Goal: Information Seeking & Learning: Understand process/instructions

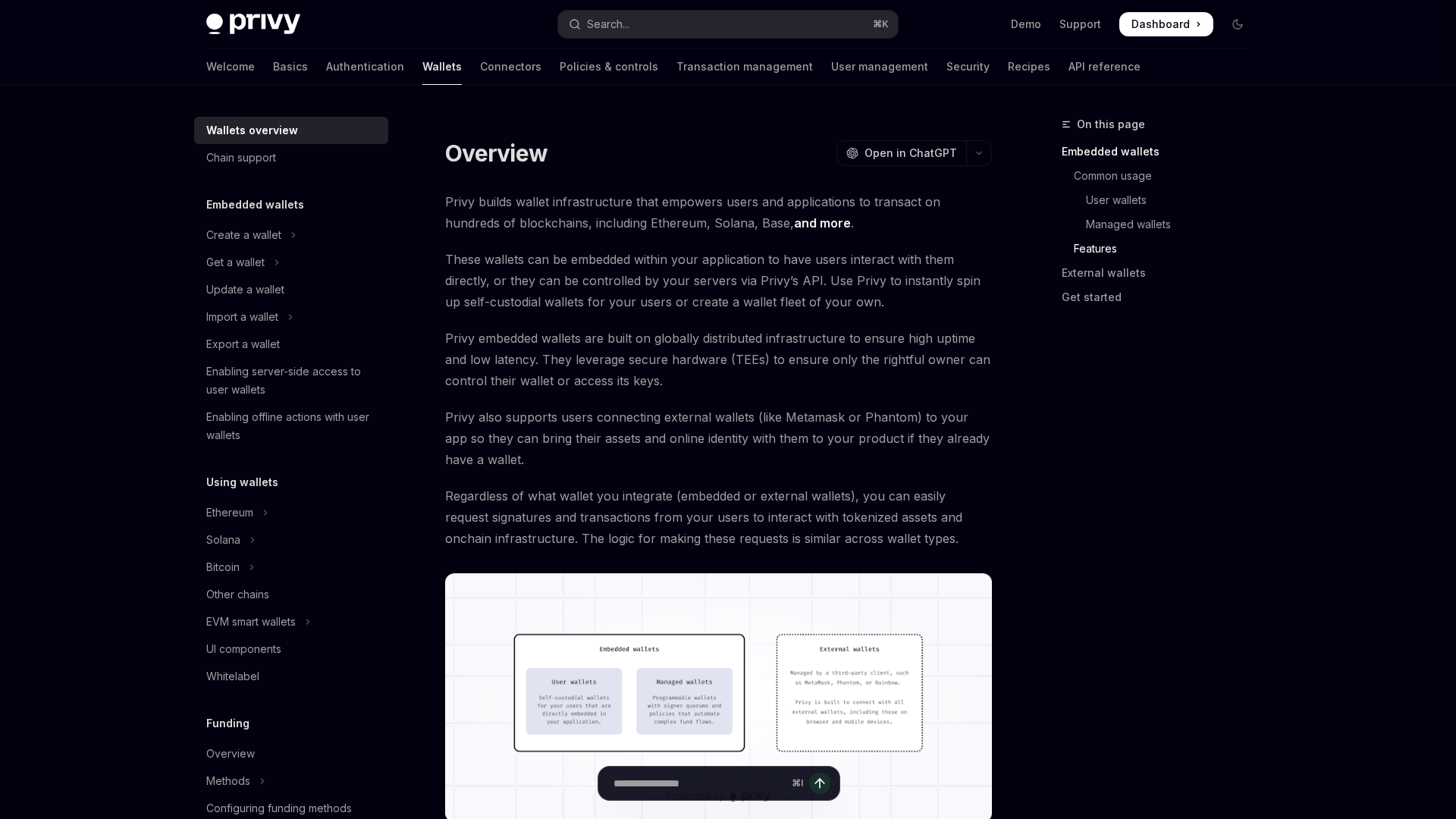
scroll to position [1625, 0]
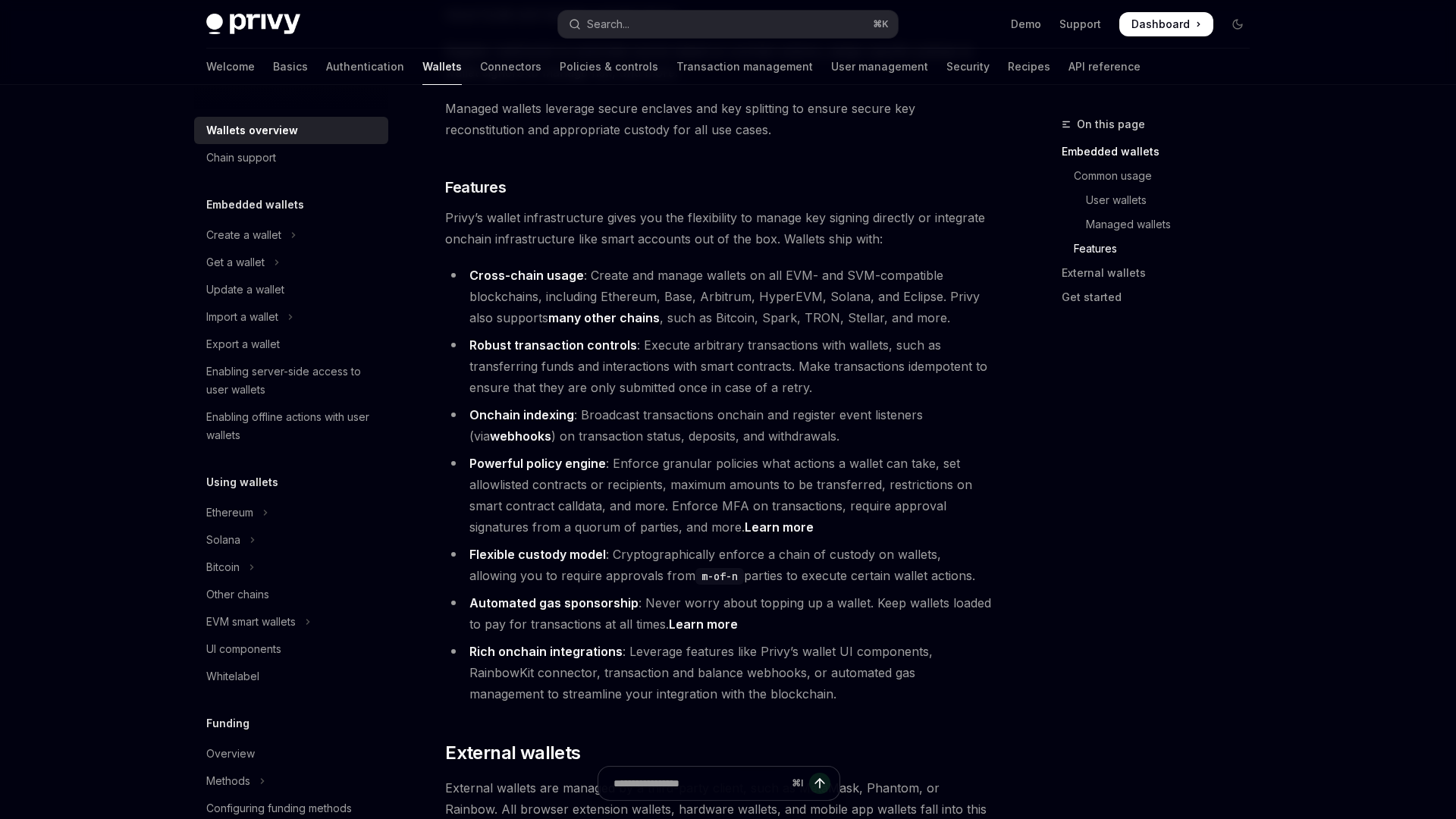
click at [503, 547] on strong "Flexible custody model" at bounding box center [537, 554] width 136 height 15
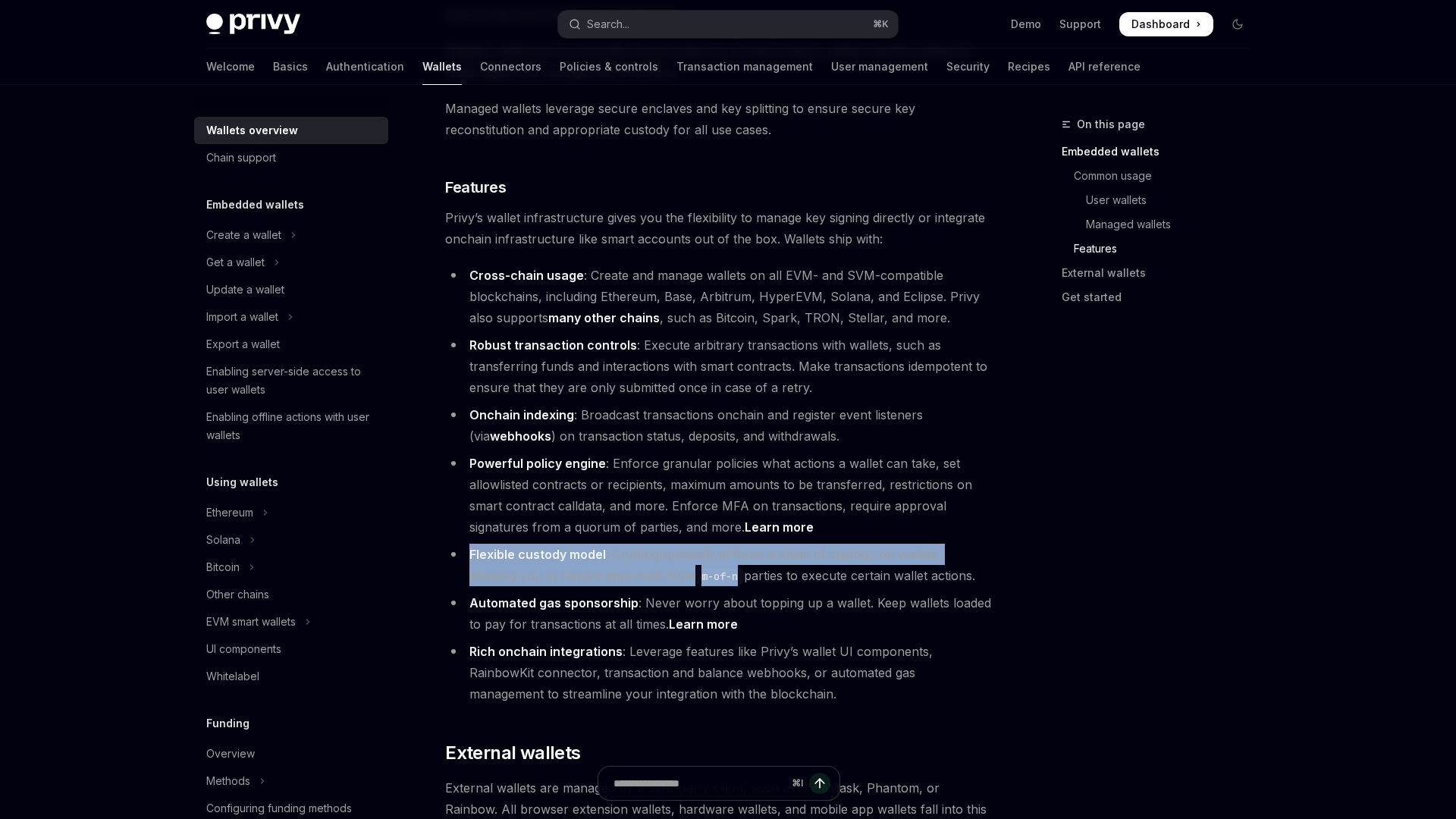
click at [503, 547] on strong "Flexible custody model" at bounding box center [537, 554] width 136 height 15
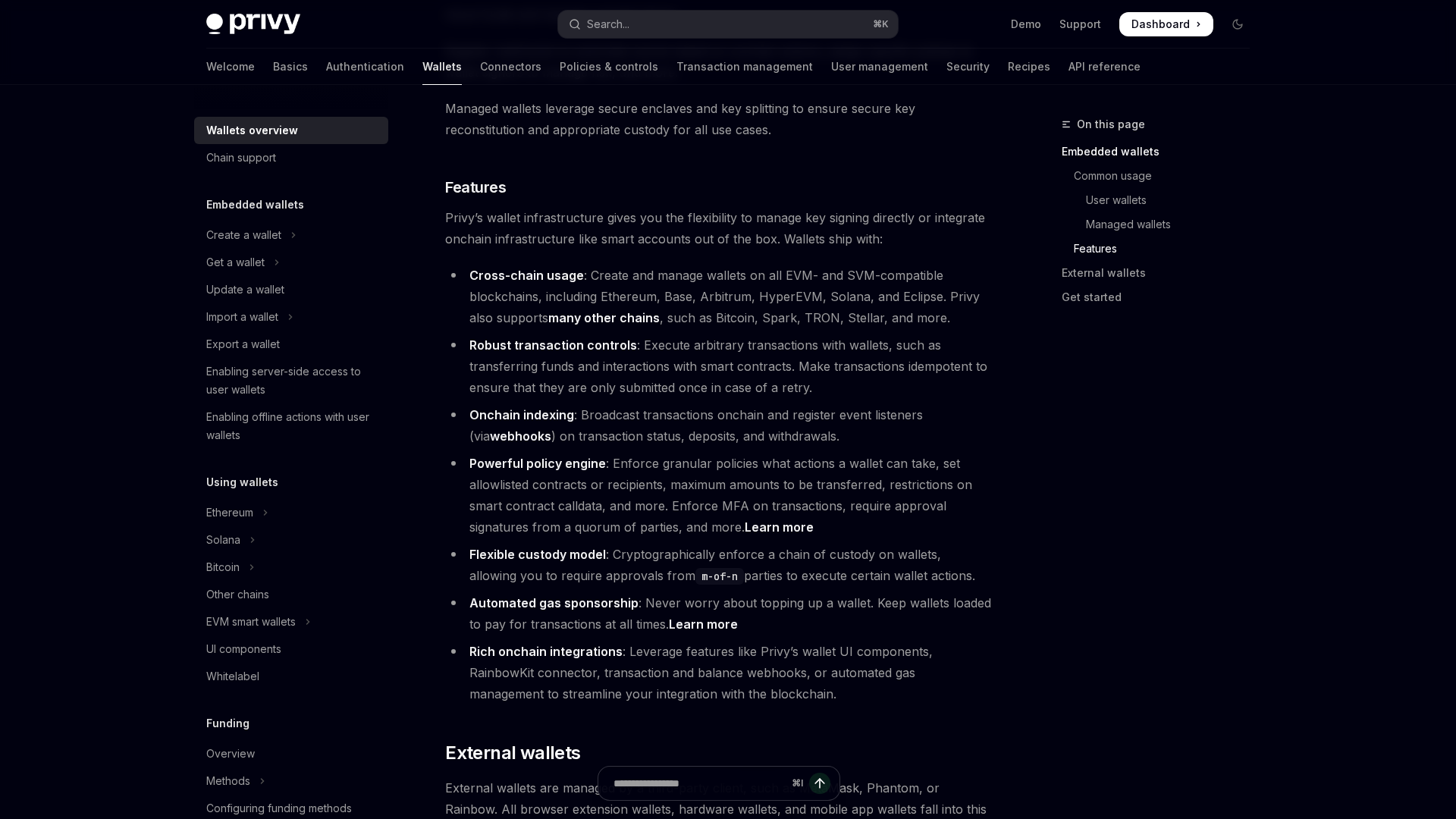
click at [548, 592] on li "Automated gas sponsorship : Never worry about topping up a wallet. Keep wallets…" at bounding box center [719, 613] width 547 height 42
click at [705, 31] on button "Search... ⌘ K" at bounding box center [728, 24] width 339 height 27
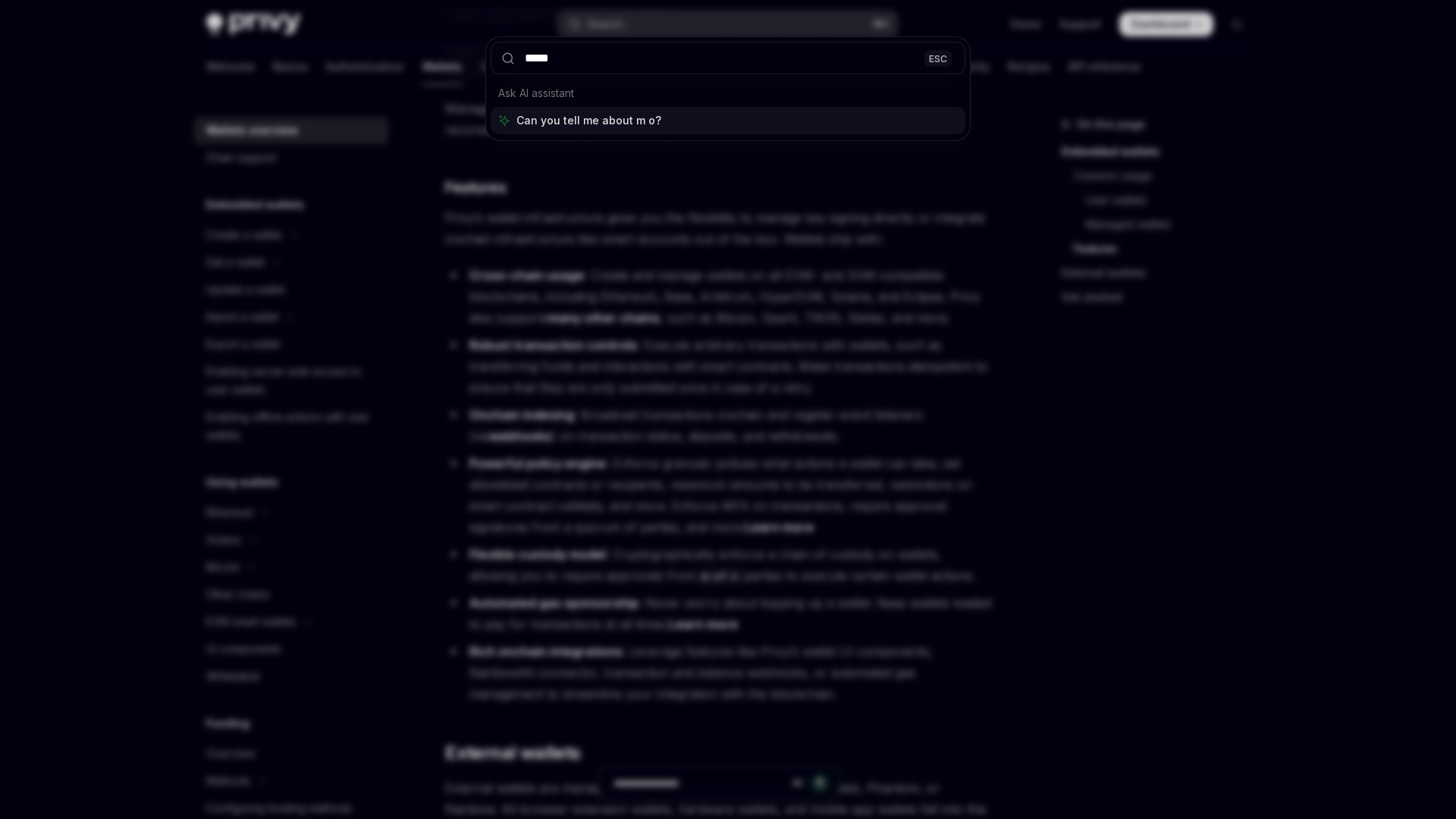
type input "******"
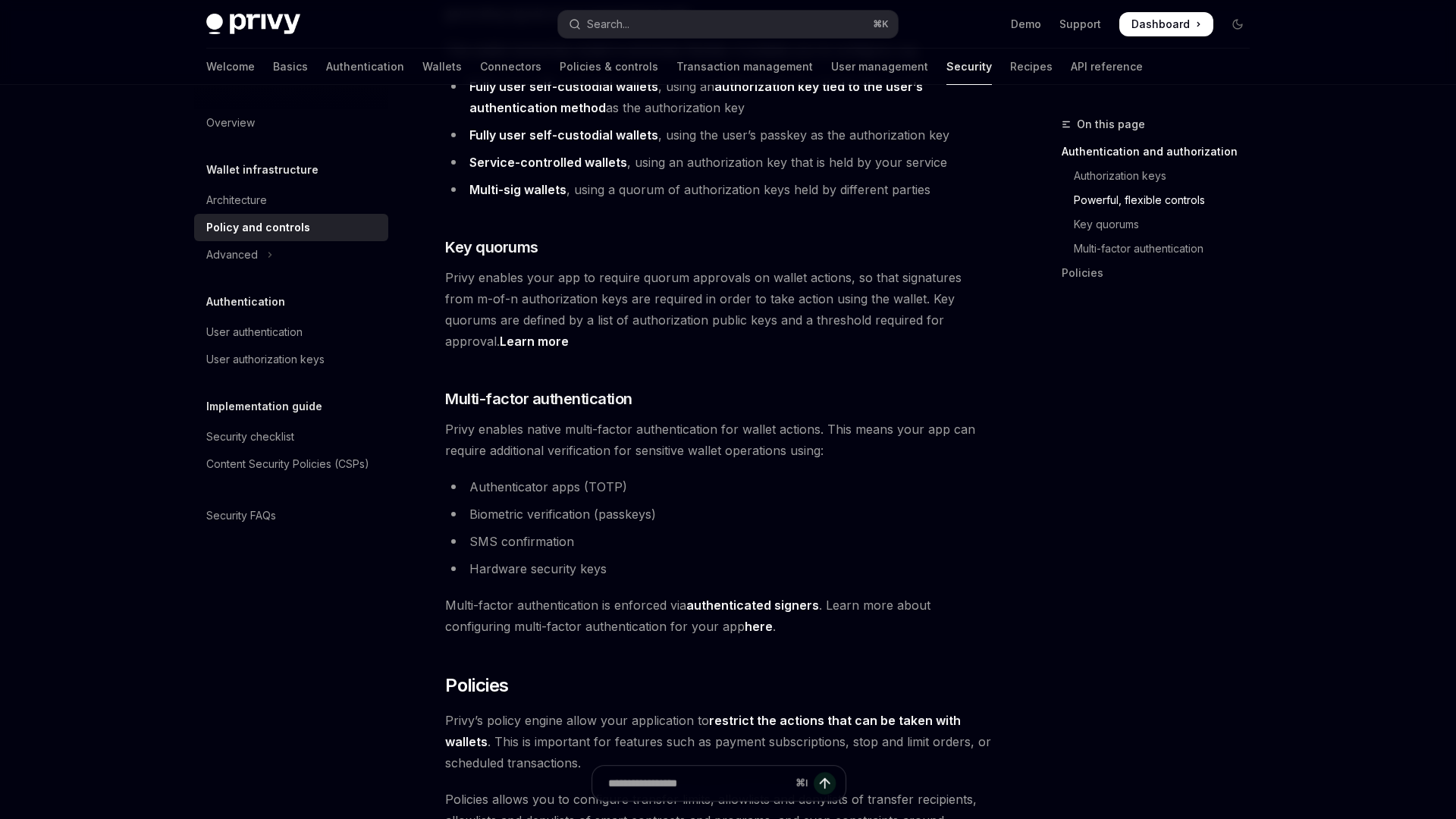
scroll to position [941, 0]
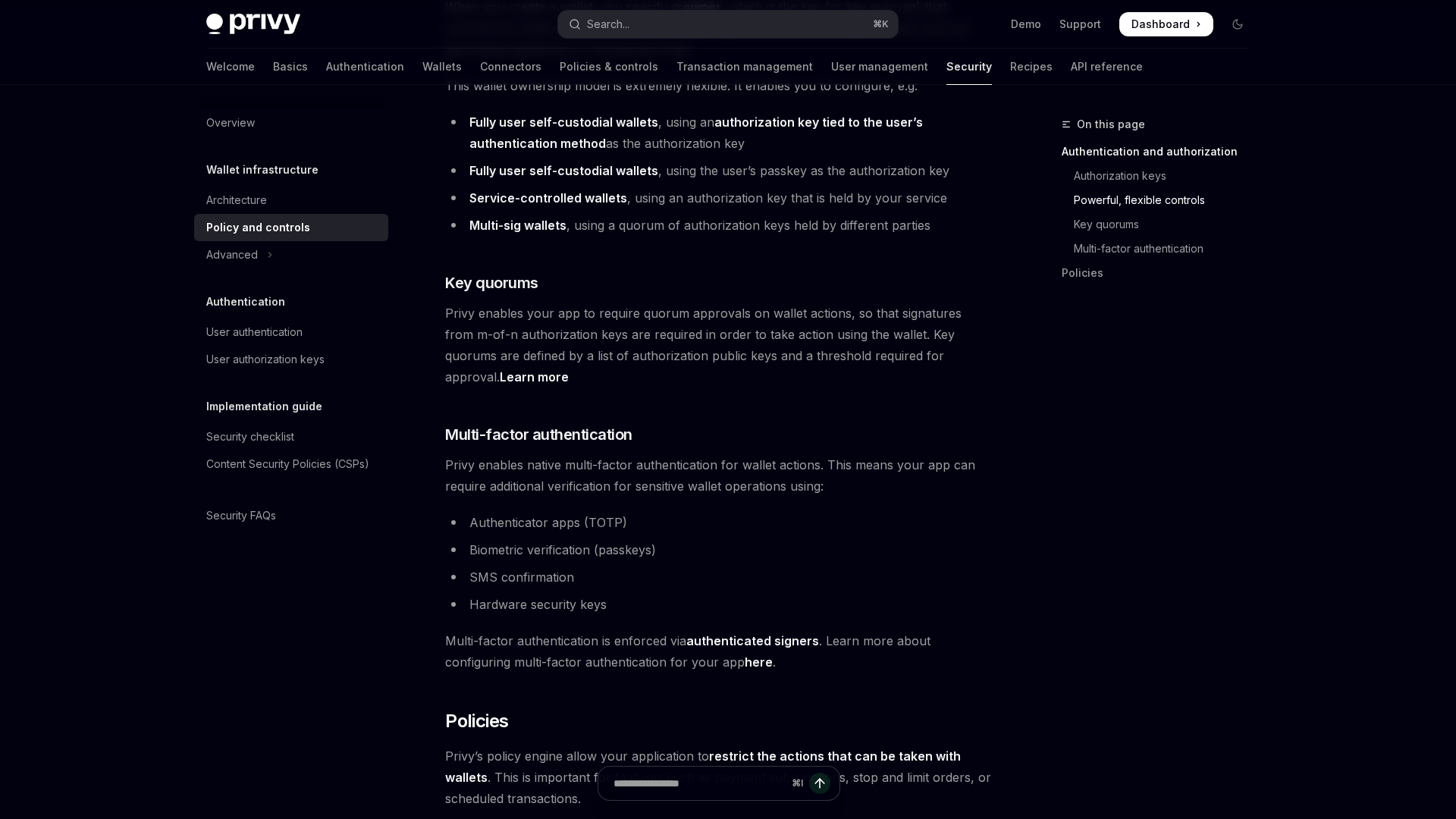
click at [569, 369] on link "Learn more" at bounding box center [534, 376] width 69 height 16
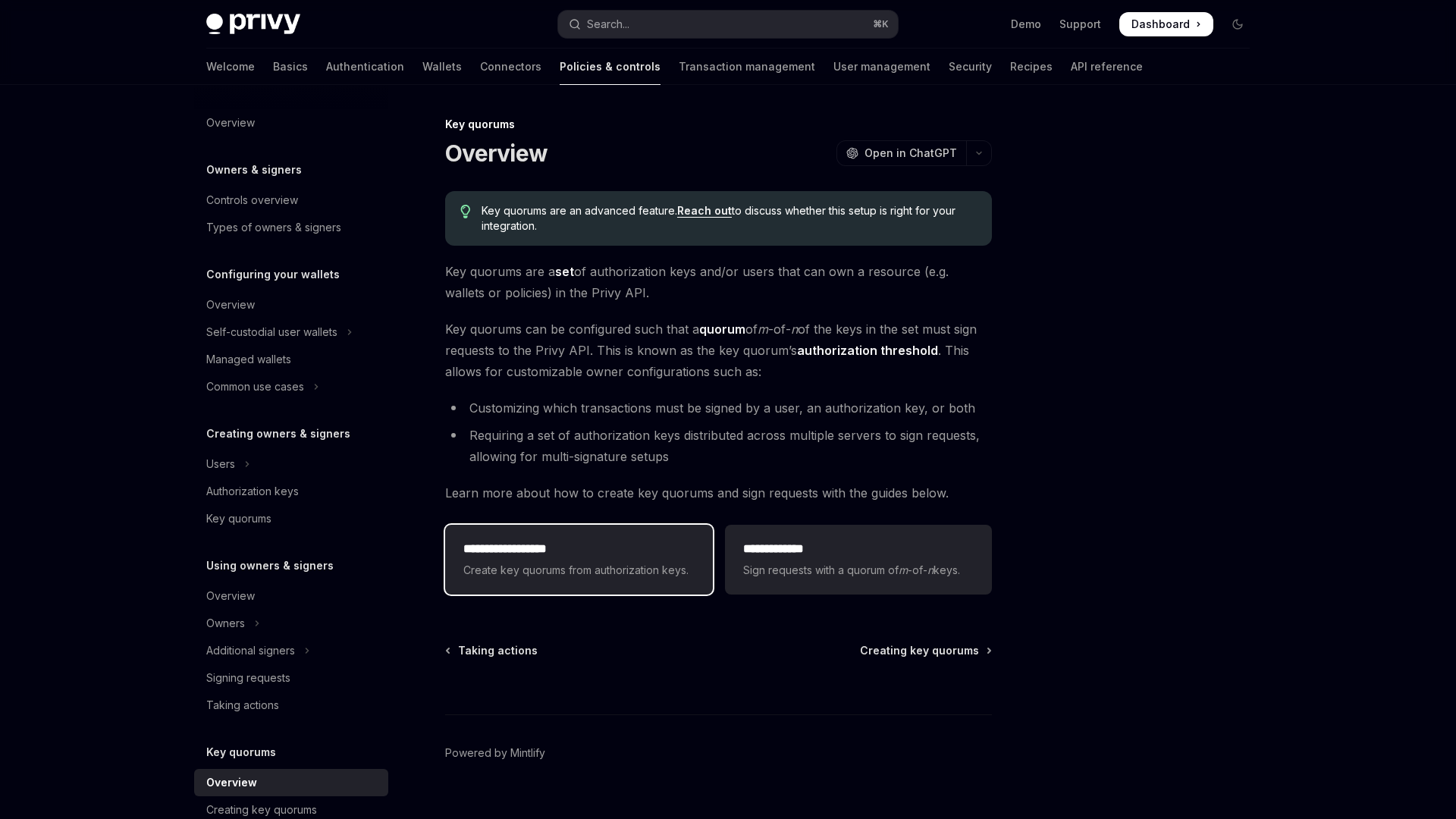
click at [641, 552] on h2 "**********" at bounding box center [578, 549] width 230 height 18
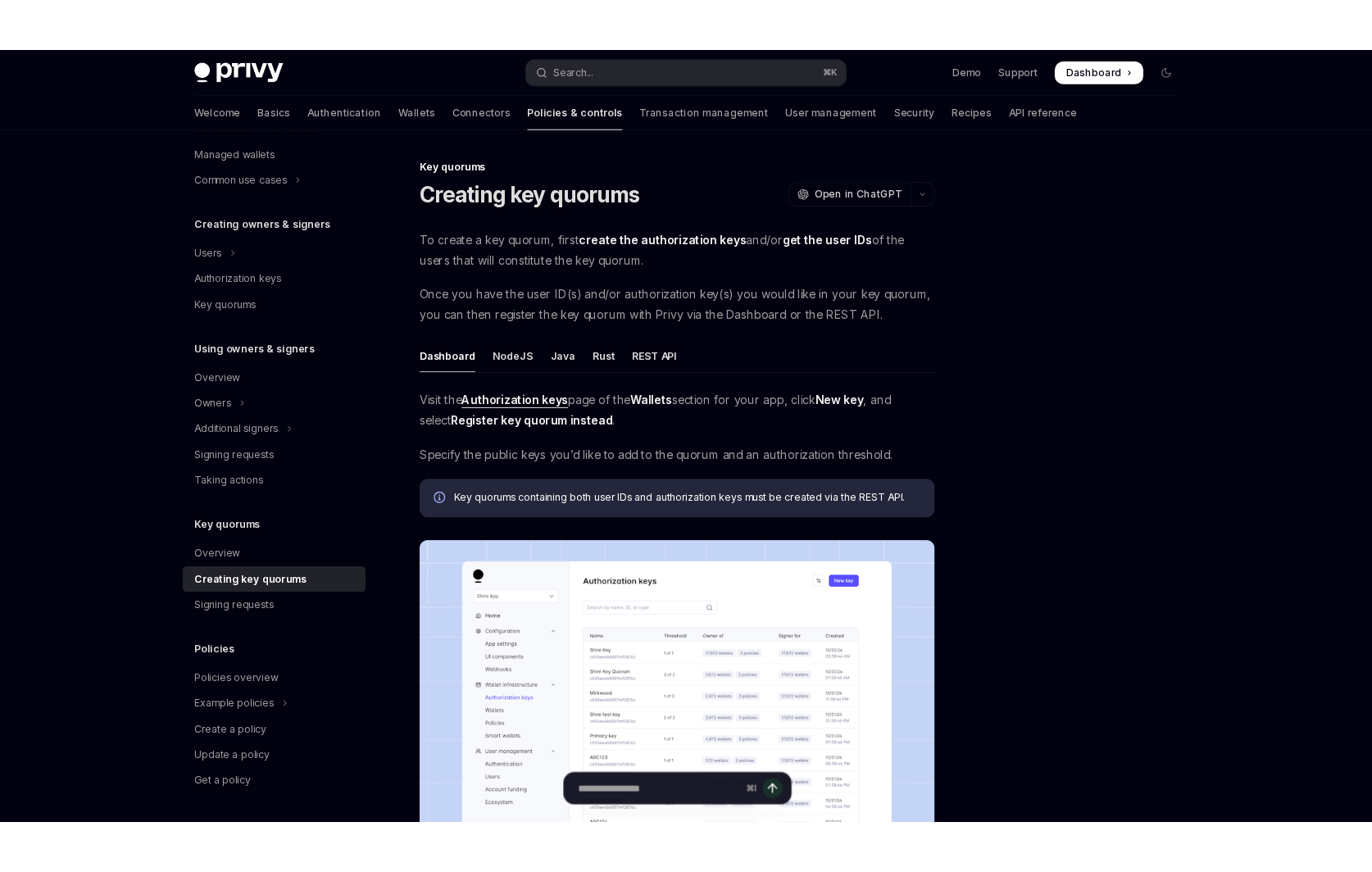
scroll to position [21, 0]
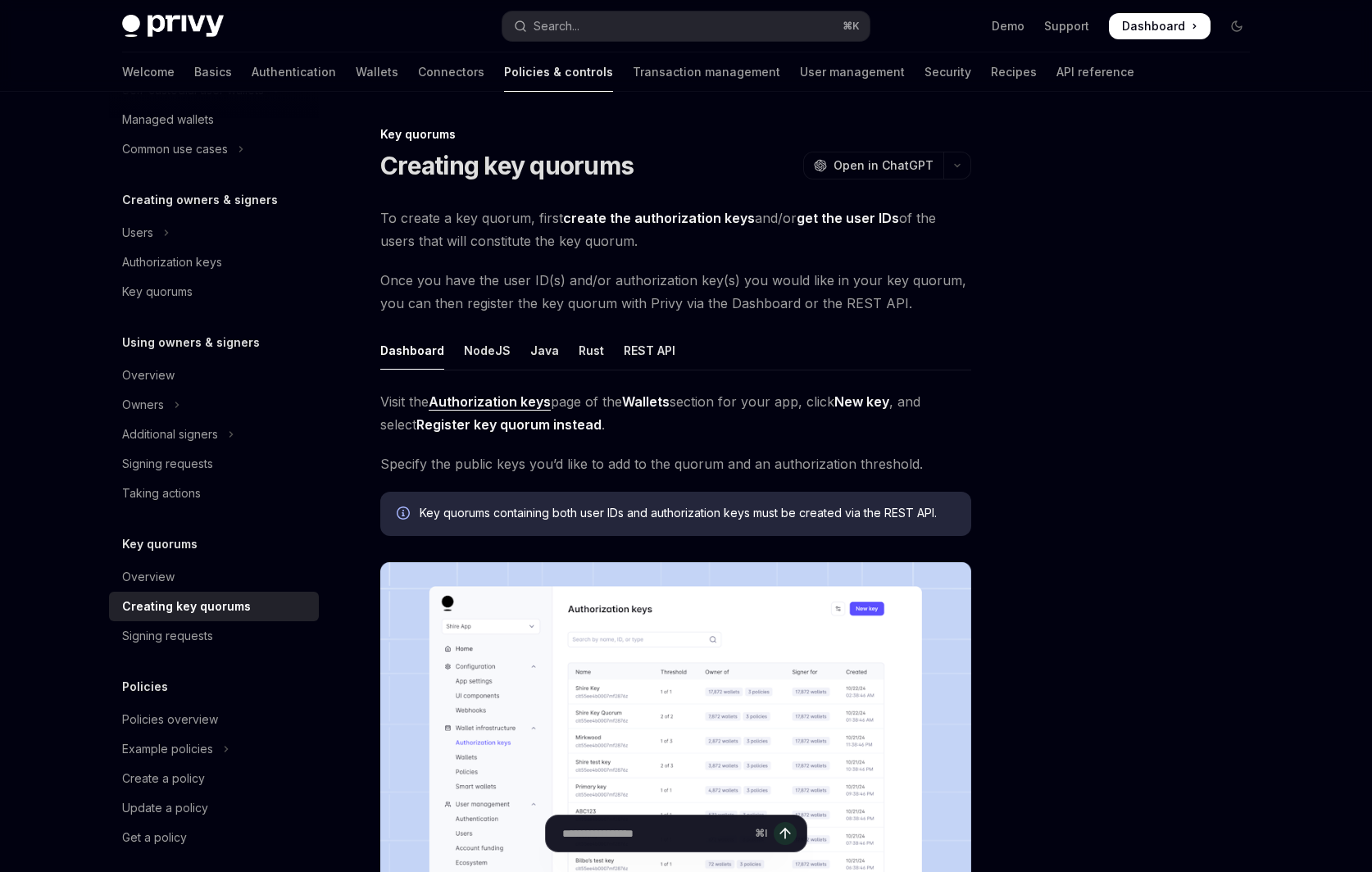
click at [62, 348] on div "Skip to main content Privy Docs home page Search... ⌘ K Demo Support Dashboard …" at bounding box center [686, 637] width 1372 height 1275
click at [30, 342] on div "Skip to main content Privy Docs home page Search... ⌘ K Demo Support Dashboard …" at bounding box center [686, 637] width 1372 height 1275
click at [1137, 29] on span "Dashboard" at bounding box center [1153, 26] width 63 height 16
click at [178, 573] on div "Overview" at bounding box center [215, 577] width 187 height 20
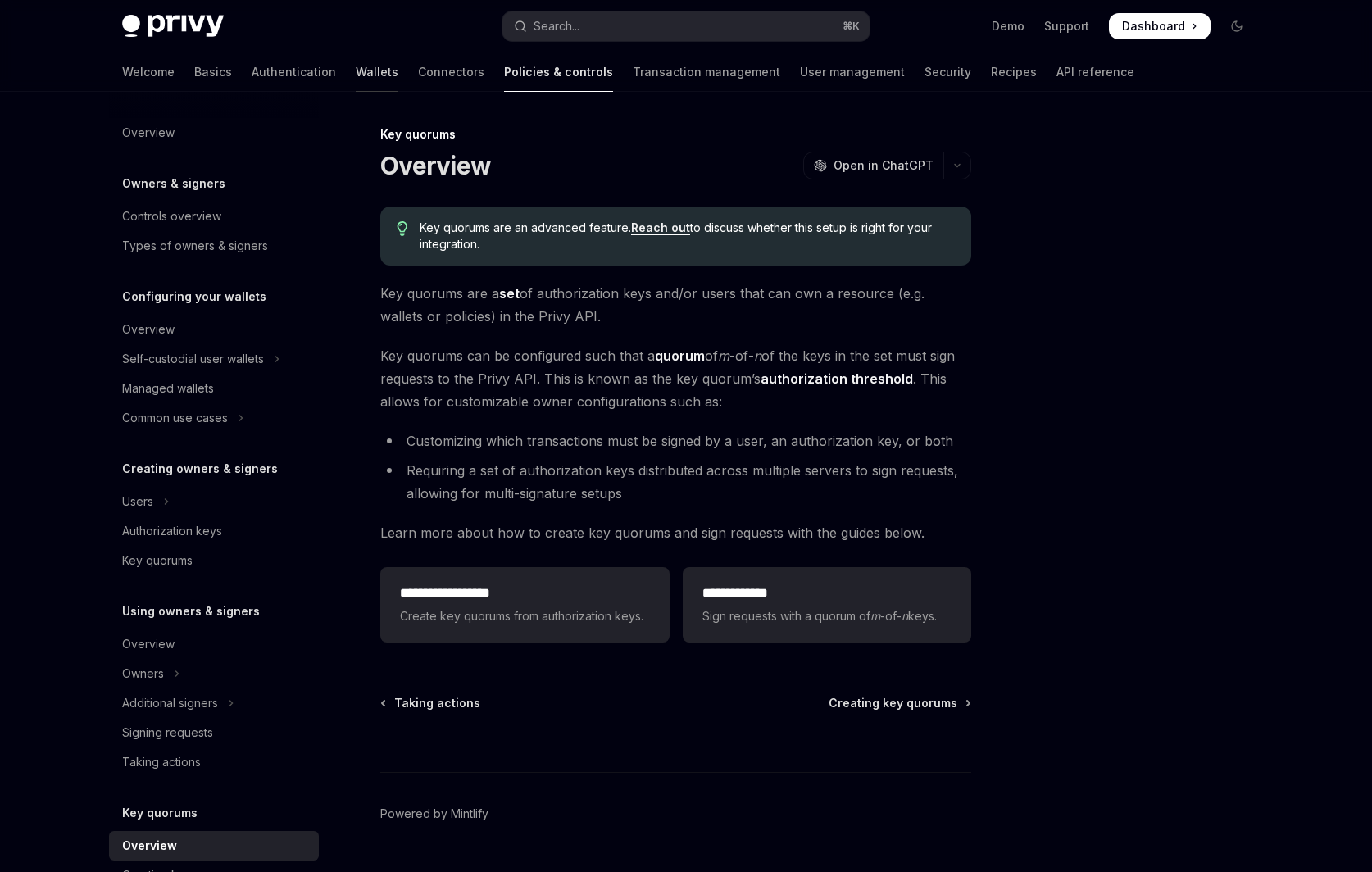
click at [356, 60] on link "Wallets" at bounding box center [378, 72] width 43 height 39
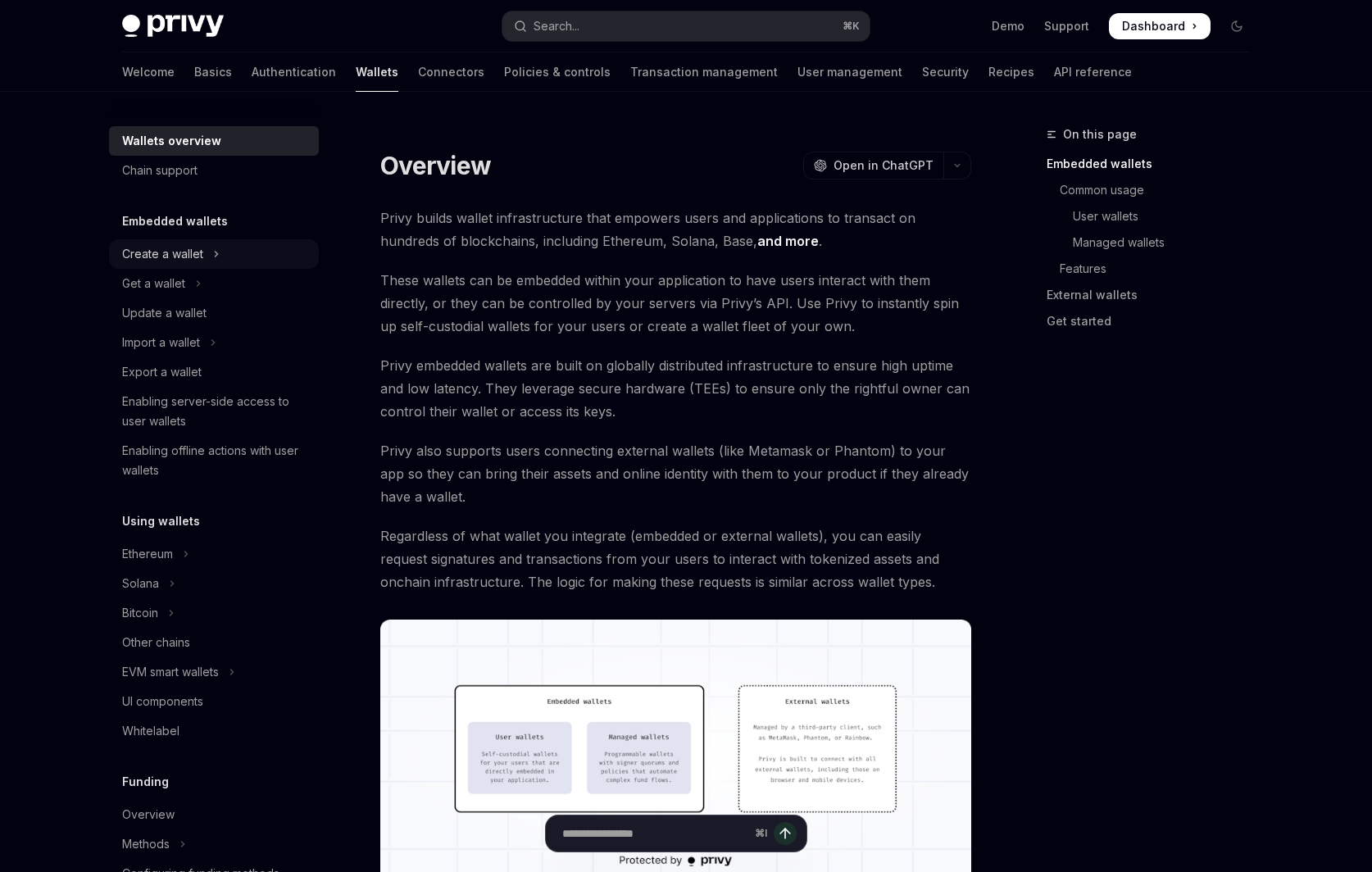
click at [189, 253] on div "Create a wallet" at bounding box center [162, 254] width 81 height 20
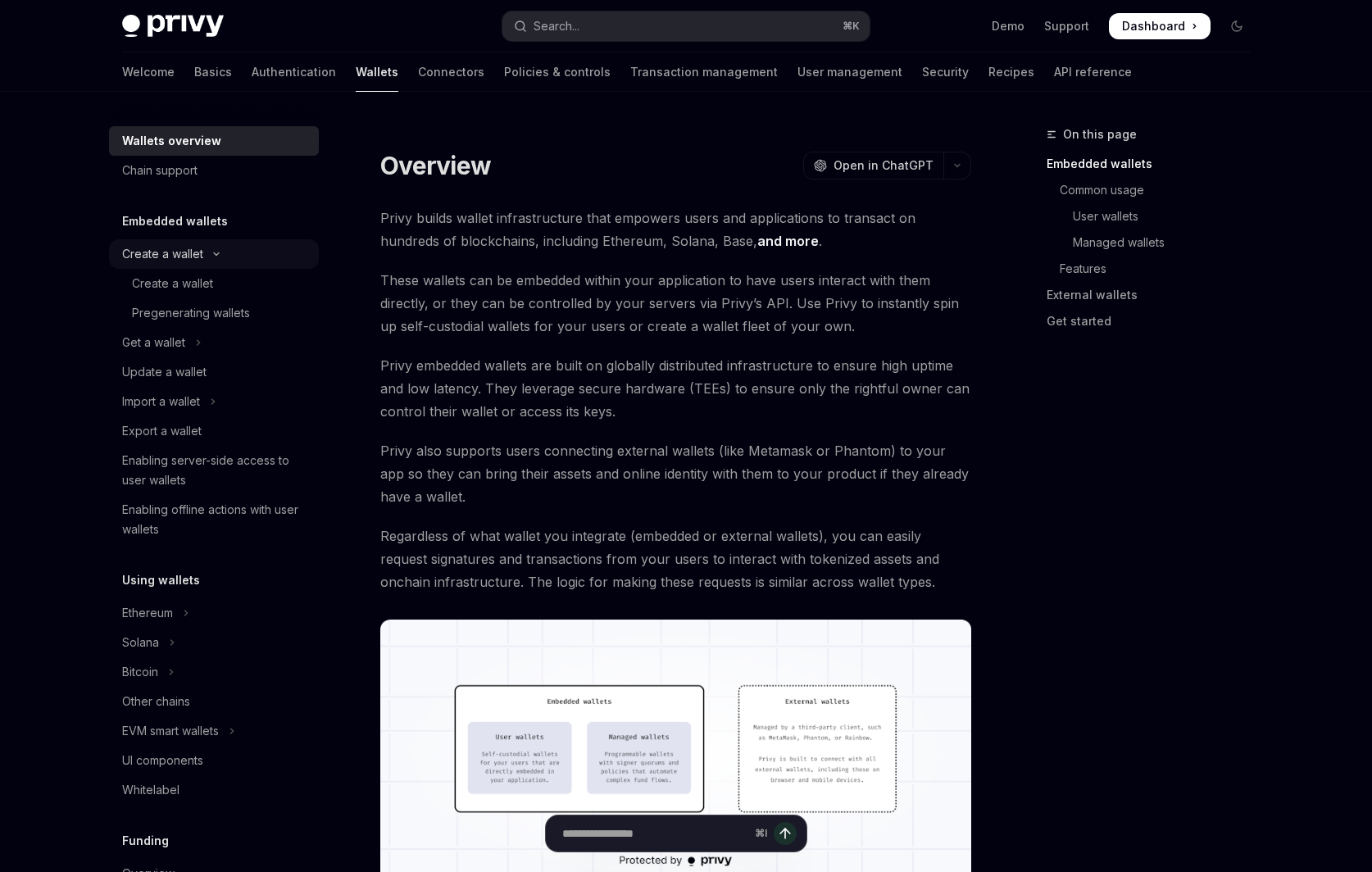
type textarea "*"
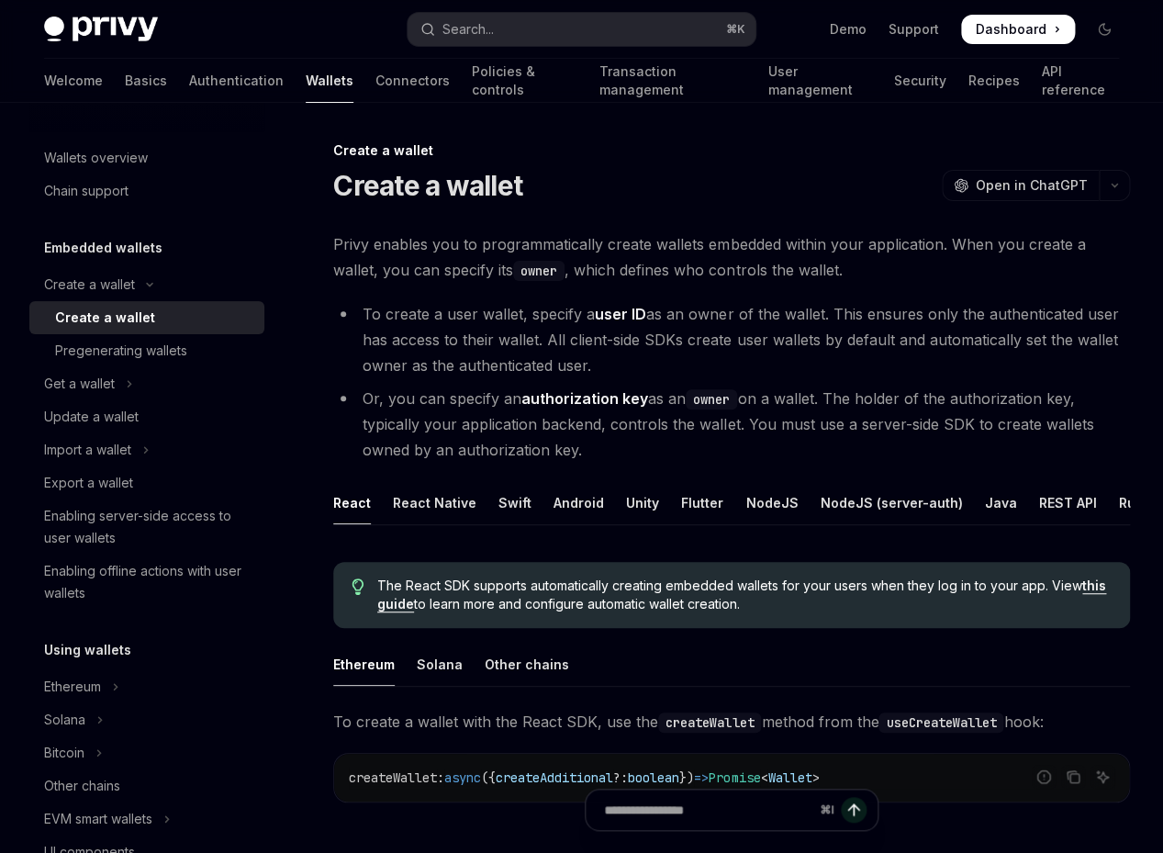
type textarea "*"
